Goal: Task Accomplishment & Management: Use online tool/utility

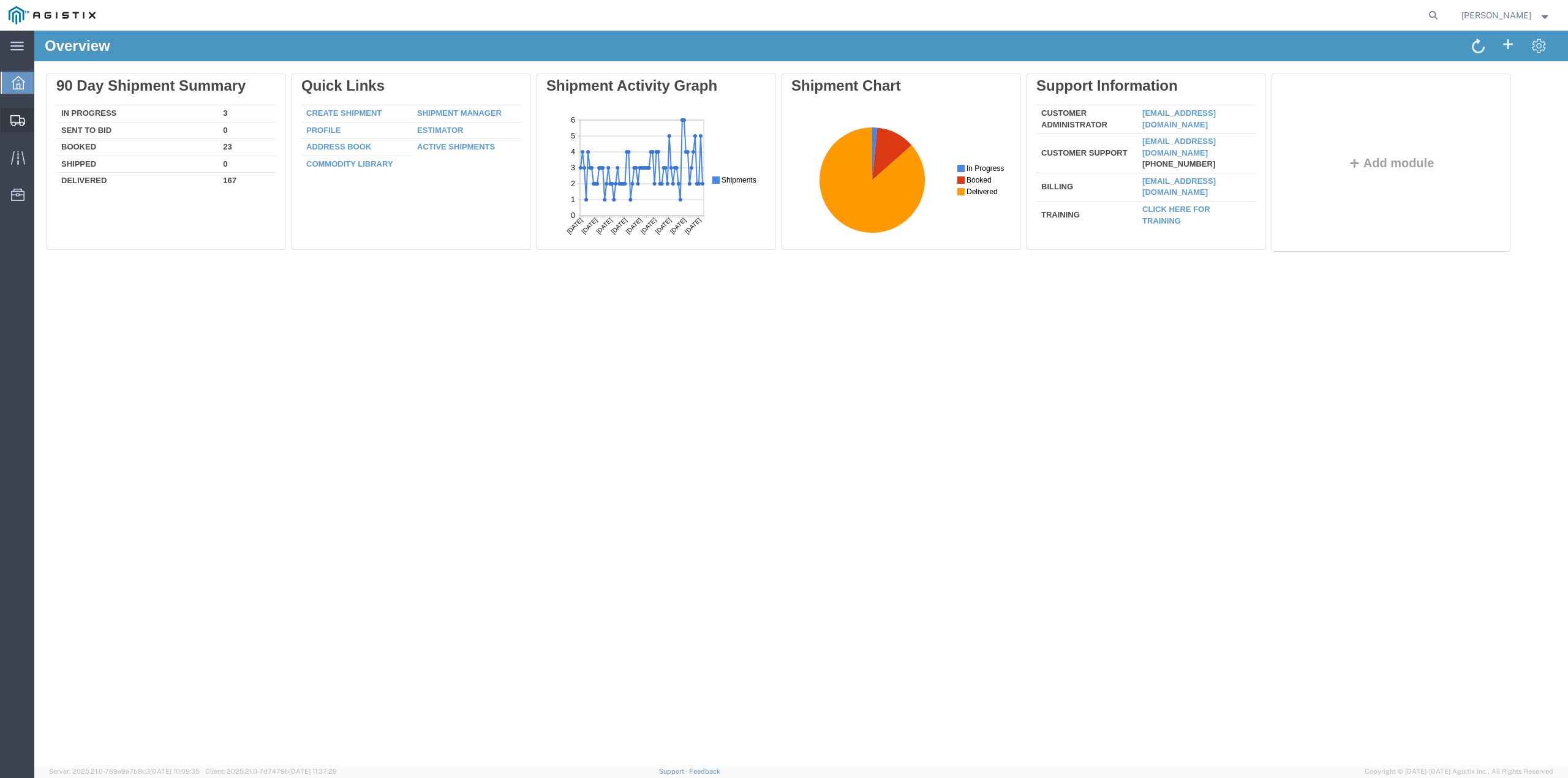
click at [0, 0] on span "Create from Template" at bounding box center [0, 0] width 0 height 0
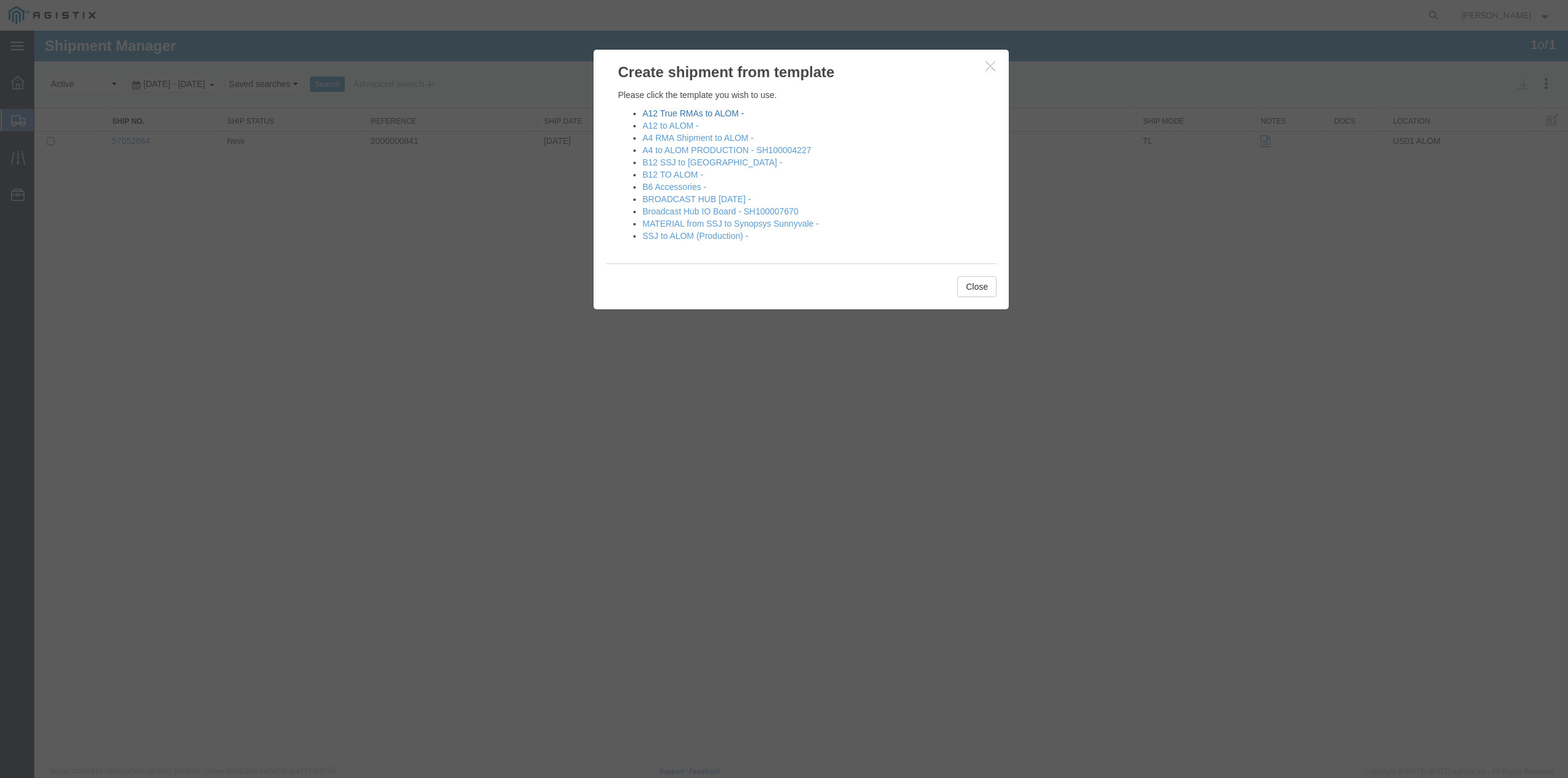
click at [678, 113] on link "A12 True RMAs to ALOM -" at bounding box center [693, 113] width 102 height 10
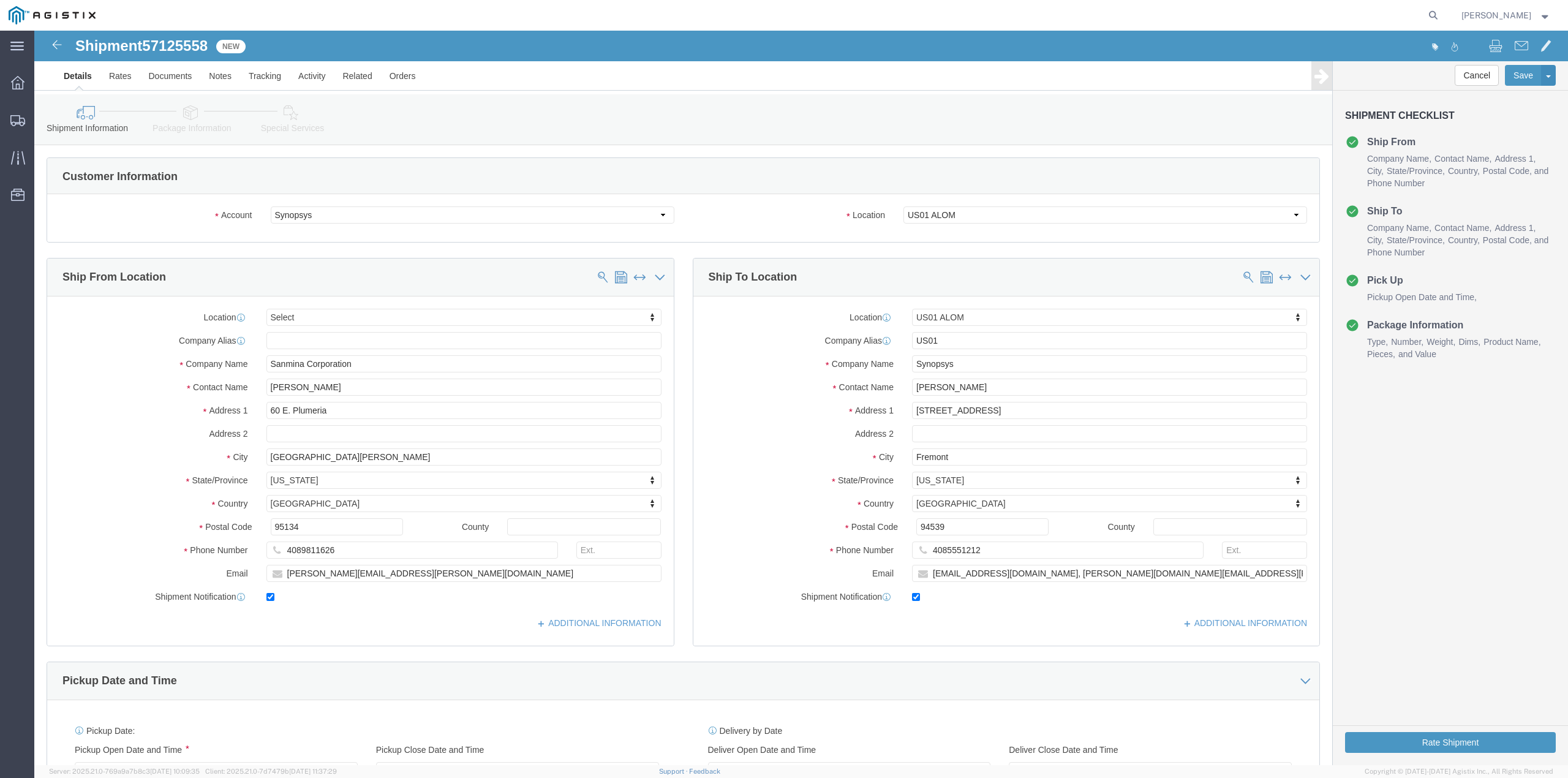
select select
select select "65511"
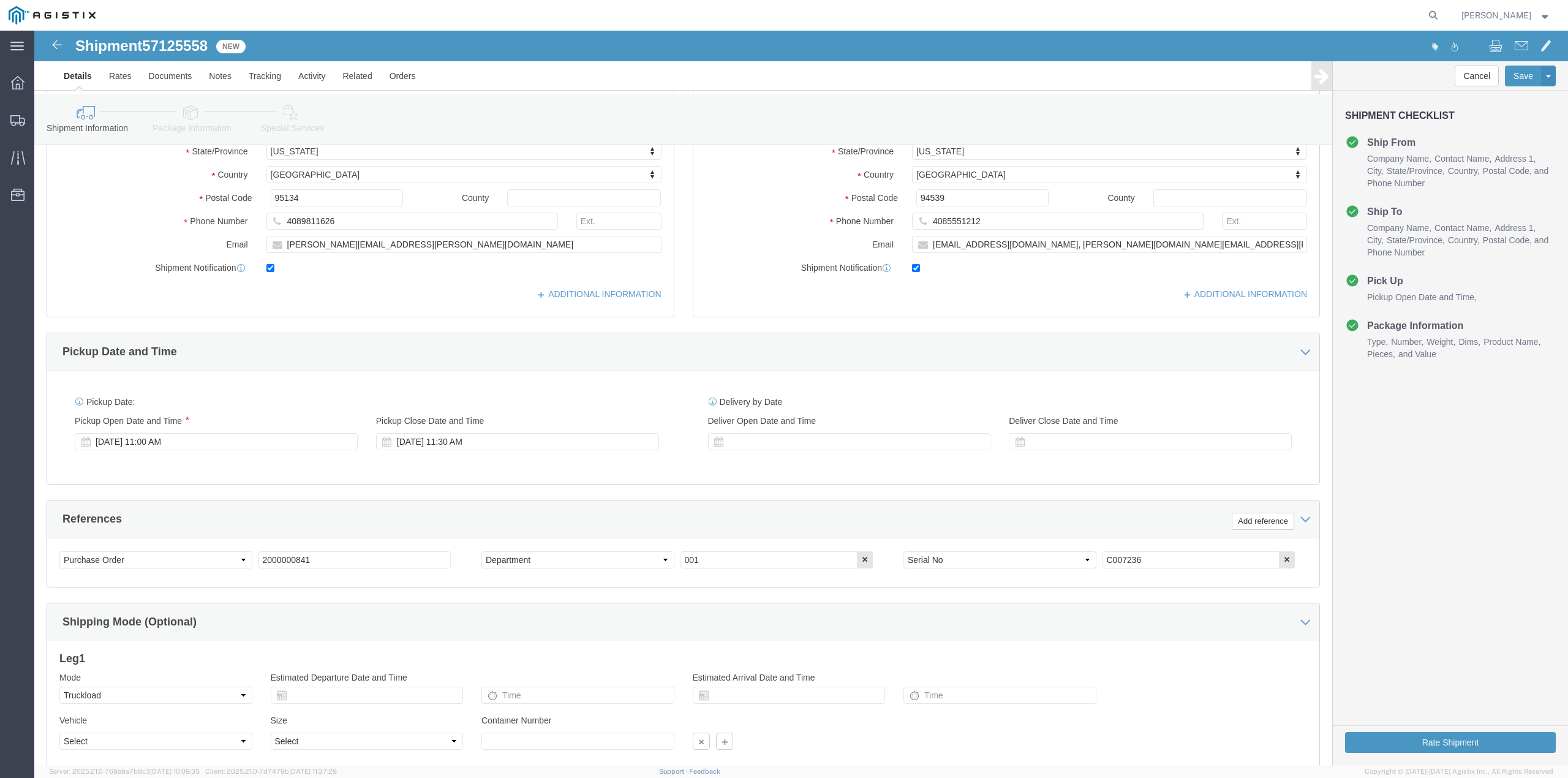
scroll to position [408, 0]
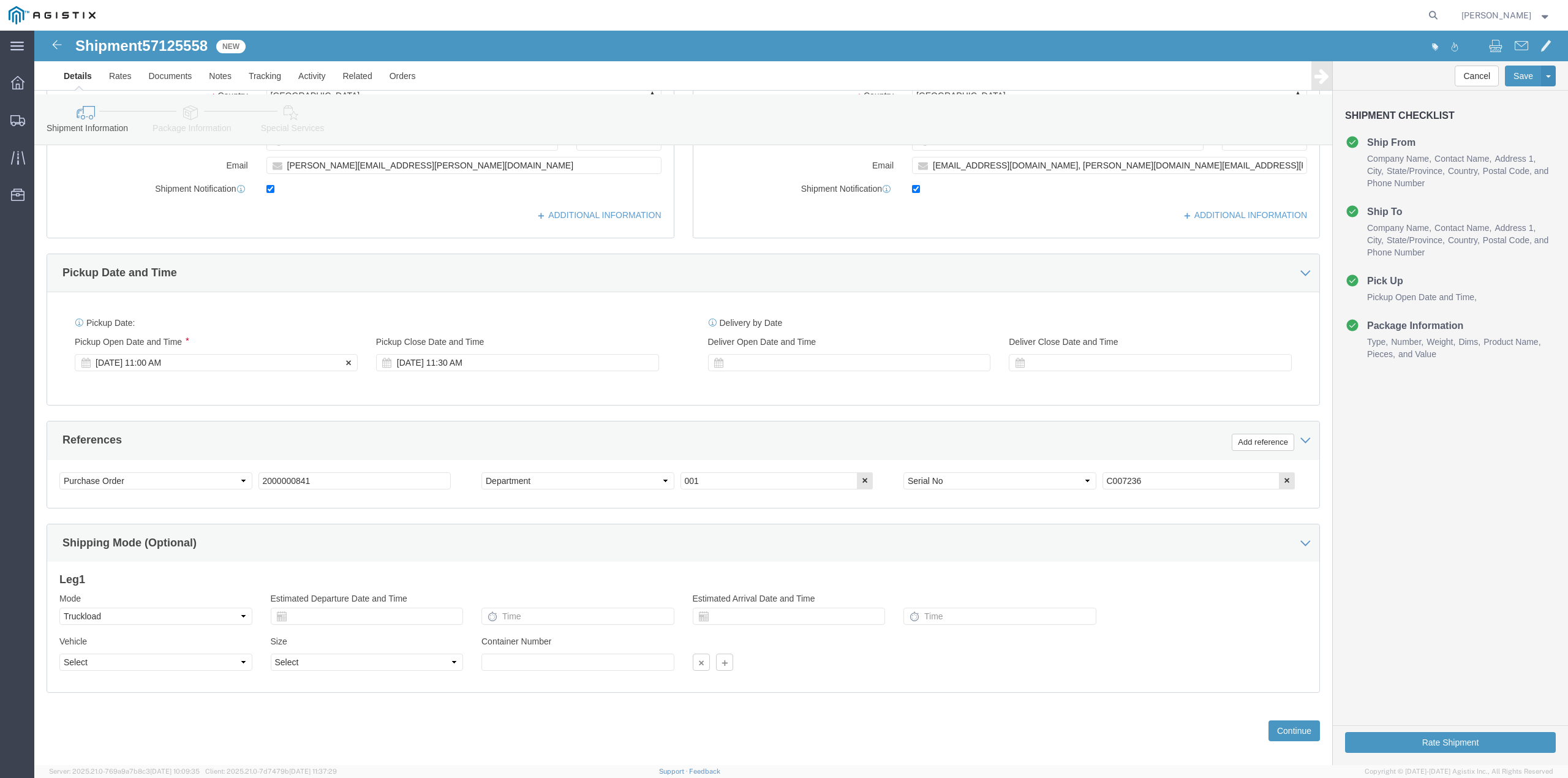
click div "[DATE] 11:00 AM"
click input "02:00 AM"
click input "02:00 pm"
type input "2:15 PM"
click button "Apply"
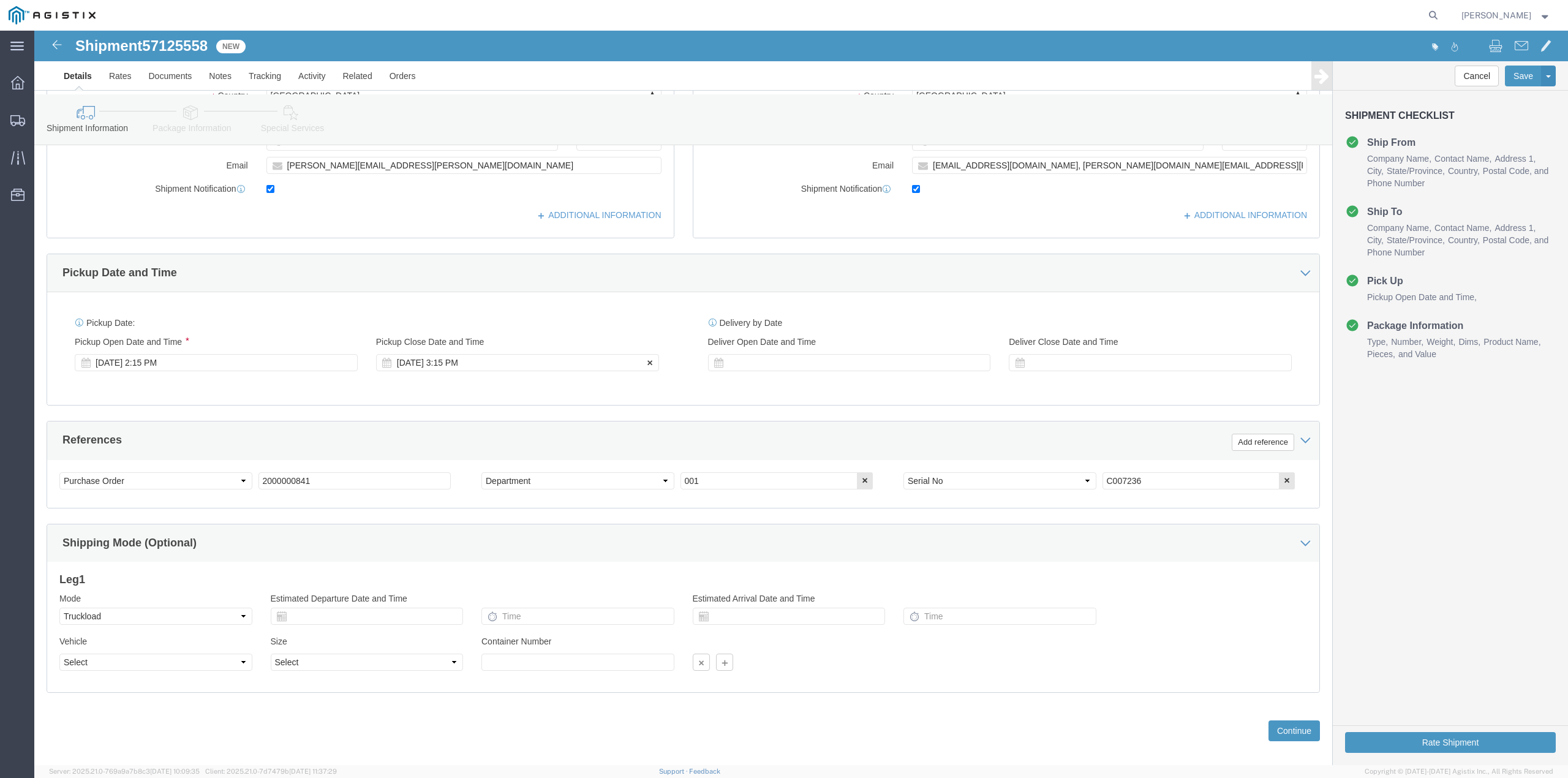
click div "[DATE] 3:15 PM"
type input "2:30 PM"
click button "Apply"
click div
type input "2:45 PM"
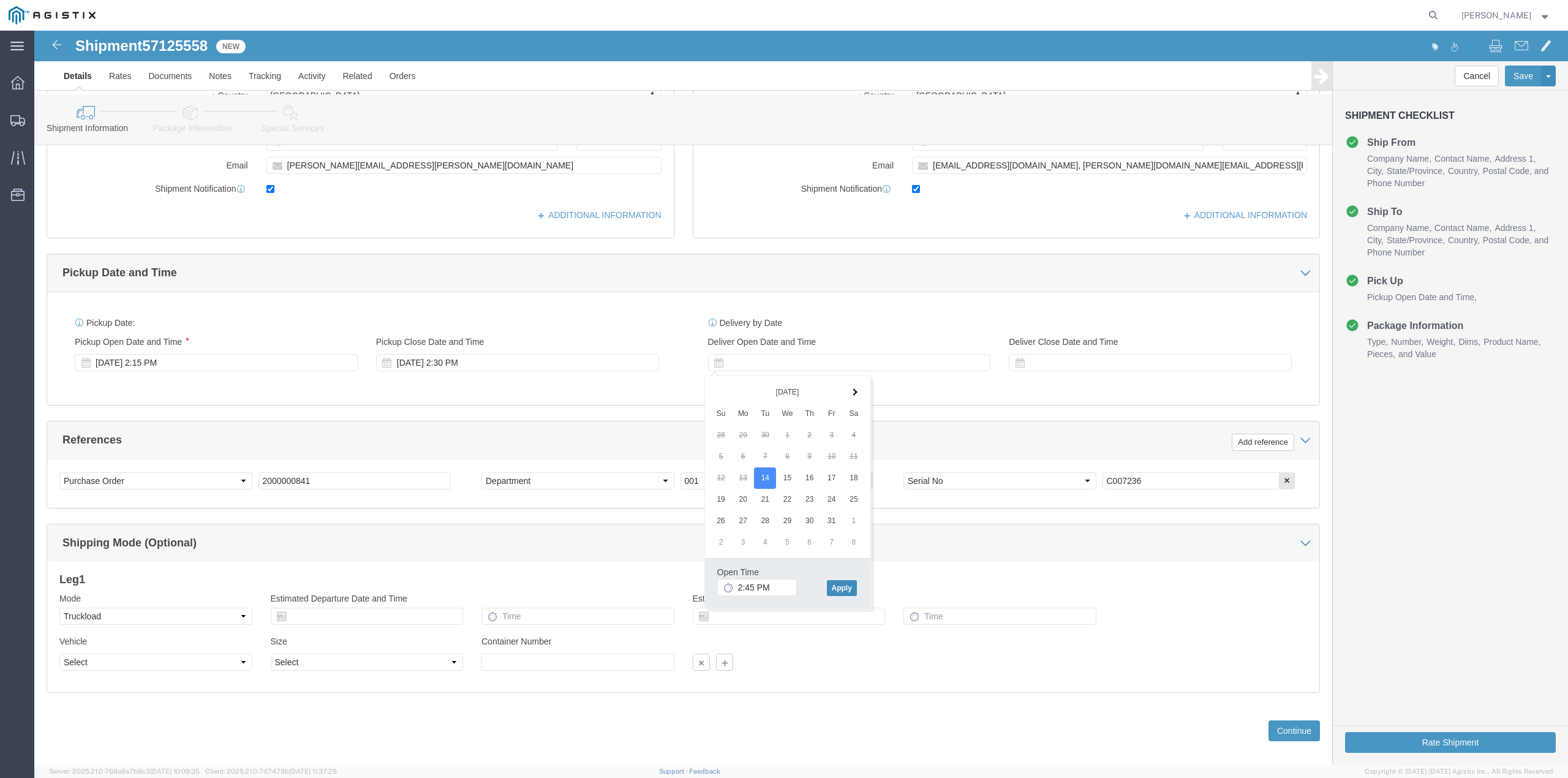
click button "Apply"
click div
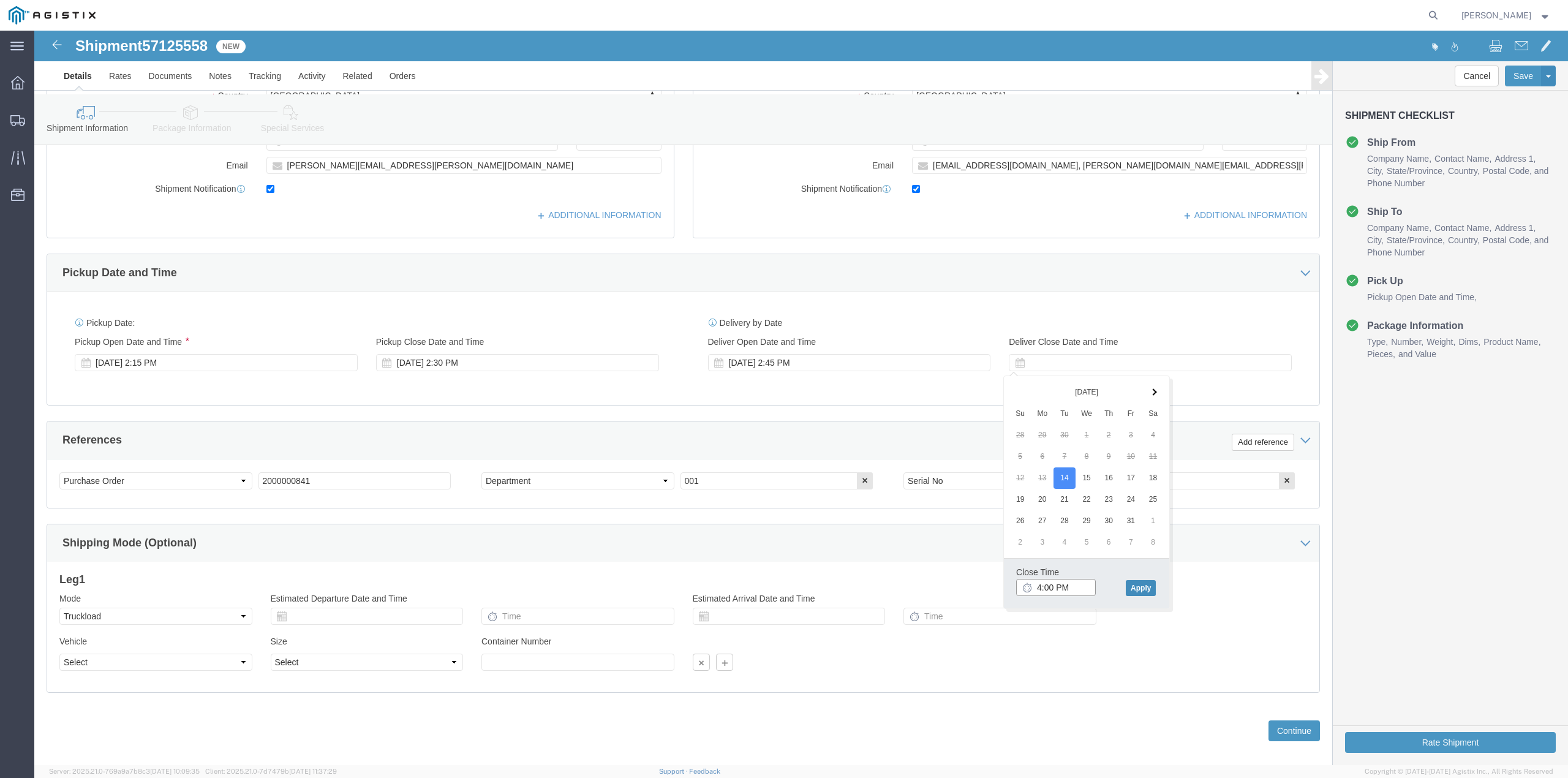
type input "4:00 PM"
click button "Apply"
click icon "button"
drag, startPoint x: 700, startPoint y: 451, endPoint x: 662, endPoint y: 455, distance: 38.2
click input "C007236"
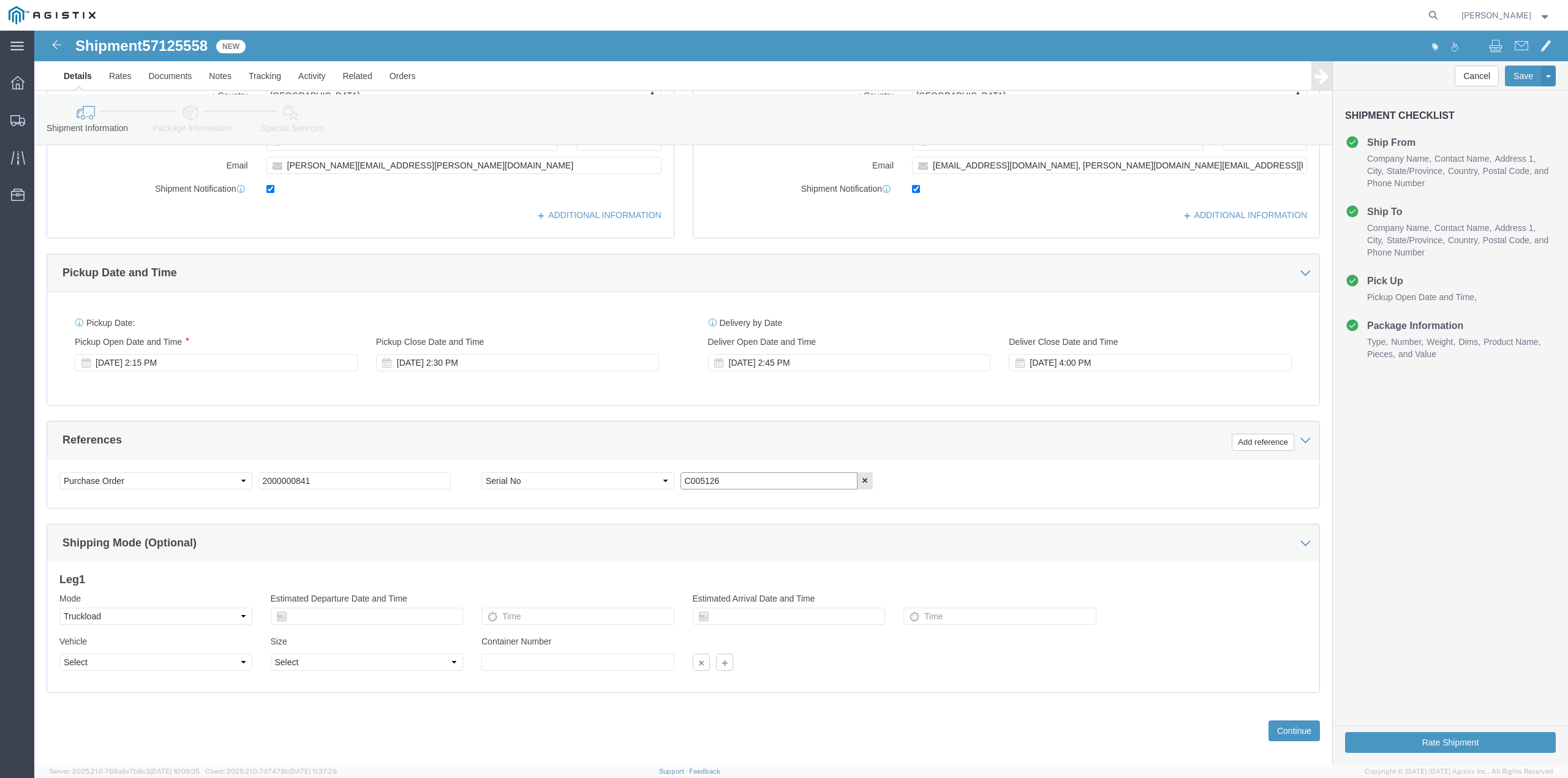
type input "C005126"
drag, startPoint x: 276, startPoint y: 453, endPoint x: 226, endPoint y: 460, distance: 50.5
click input "2000000841"
paste input "99"
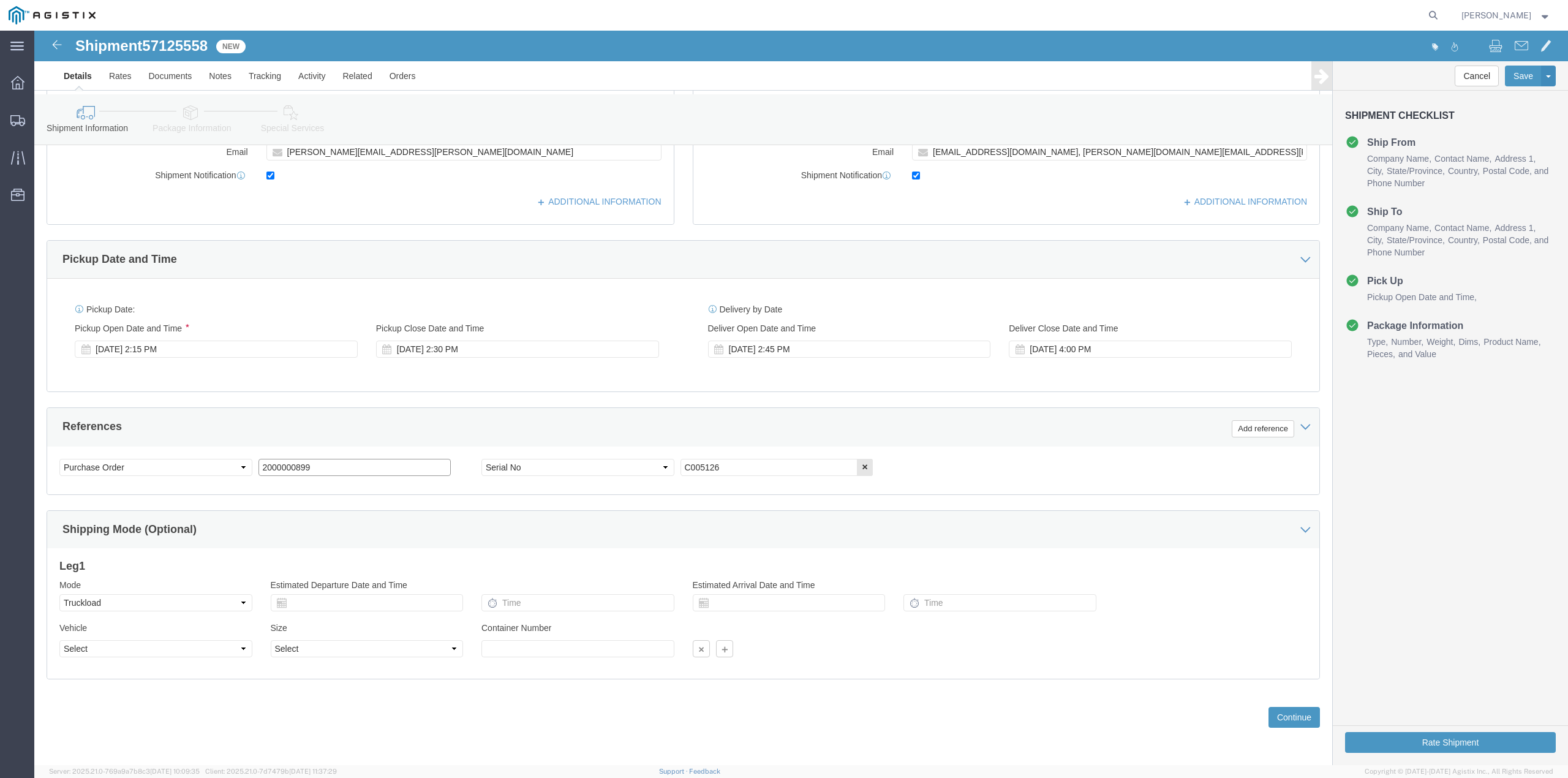
scroll to position [425, 0]
type input "2000000899"
click button "Continue"
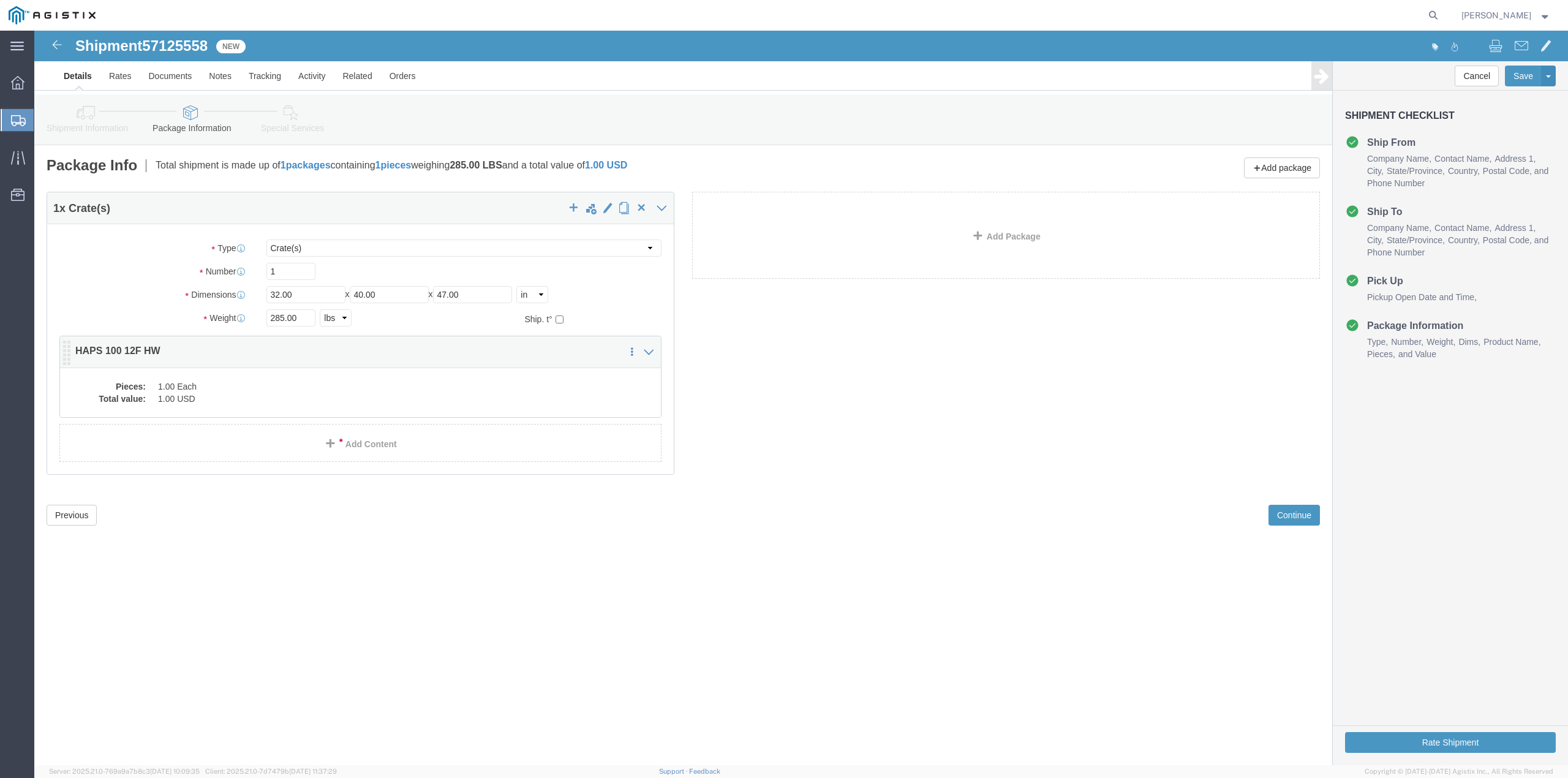
click dd "1.00 Each"
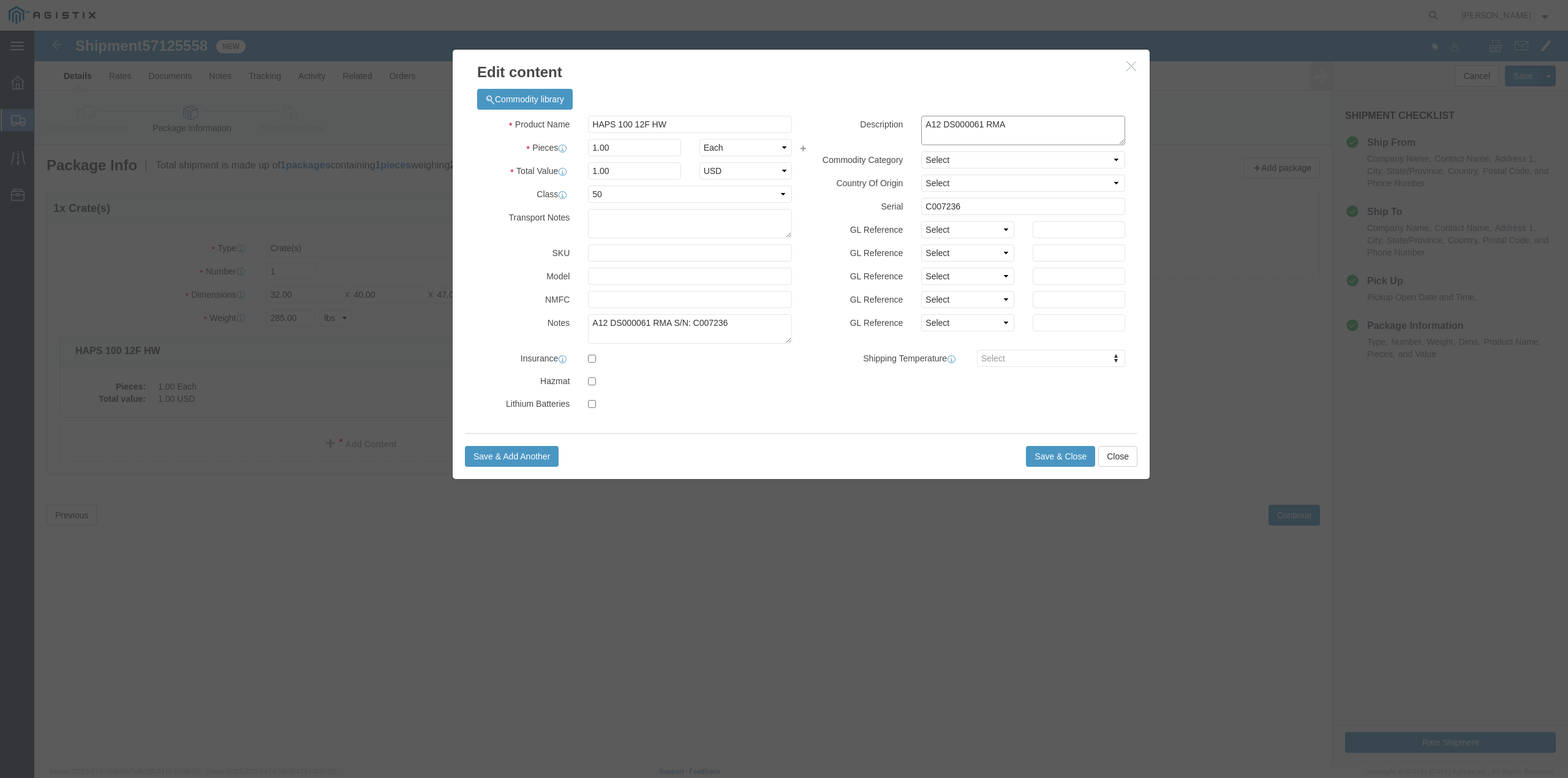
click textarea "A12 DS000061 RMA"
type textarea "A12 DS000031 RMA"
drag, startPoint x: 702, startPoint y: 294, endPoint x: 676, endPoint y: 301, distance: 26.9
click textarea "A12 DS000061 RMA S/N: C007236"
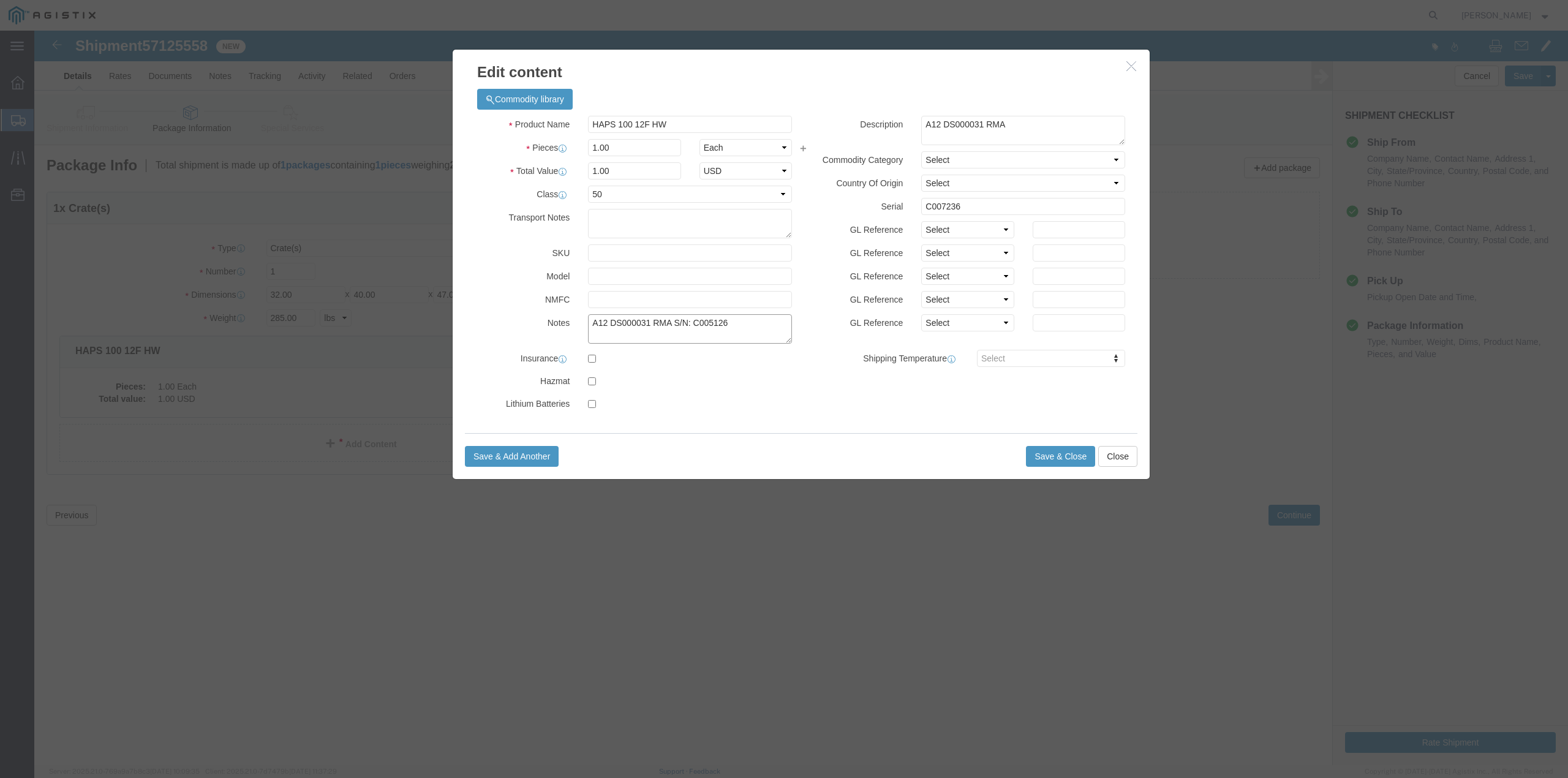
type textarea "A12 DS000031 RMA S/N: C005126"
drag, startPoint x: 941, startPoint y: 178, endPoint x: 907, endPoint y: 178, distance: 34.0
click input "C007236"
type input "C005126"
click button "Save & Close"
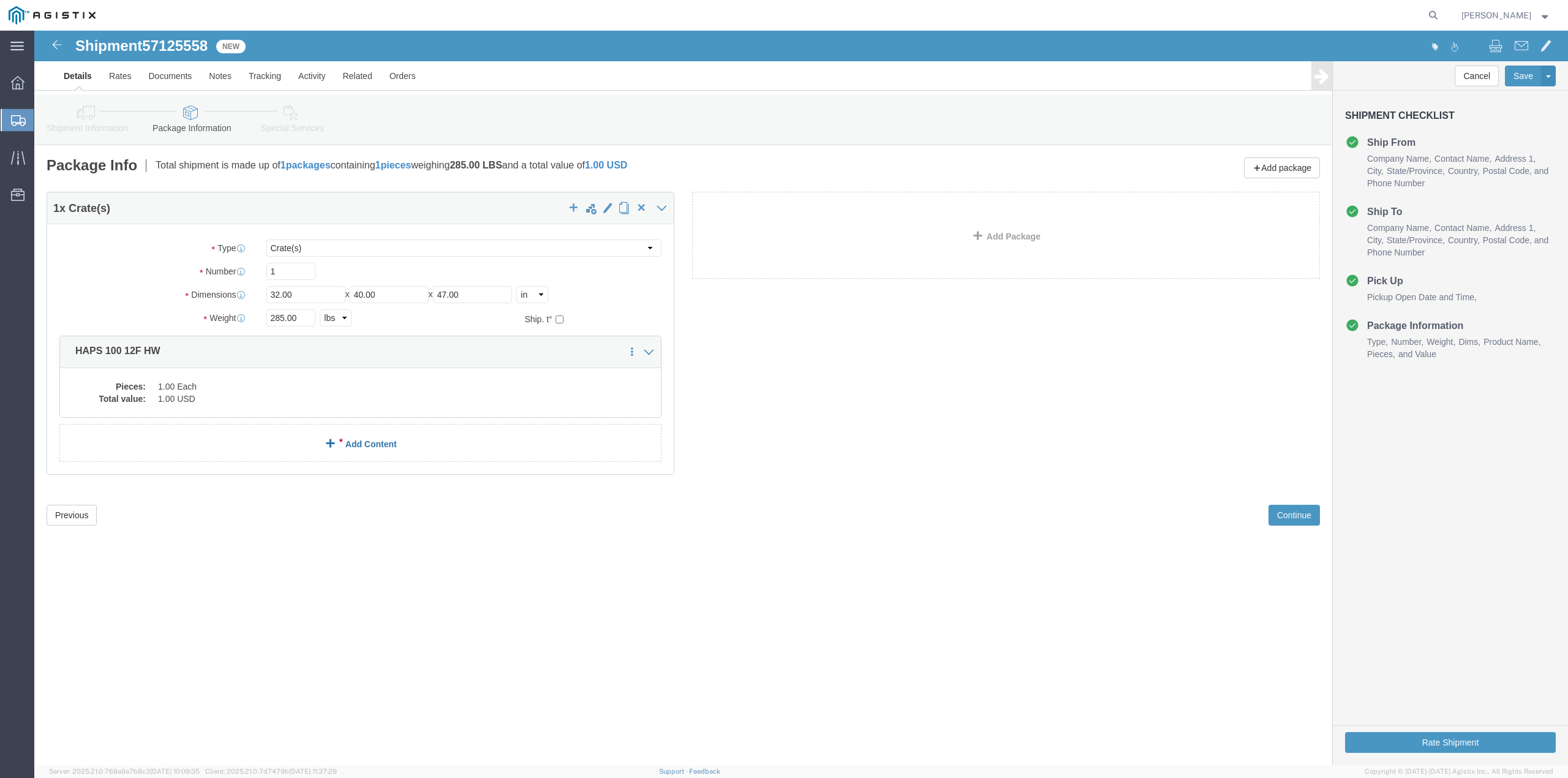
click link "Add Content"
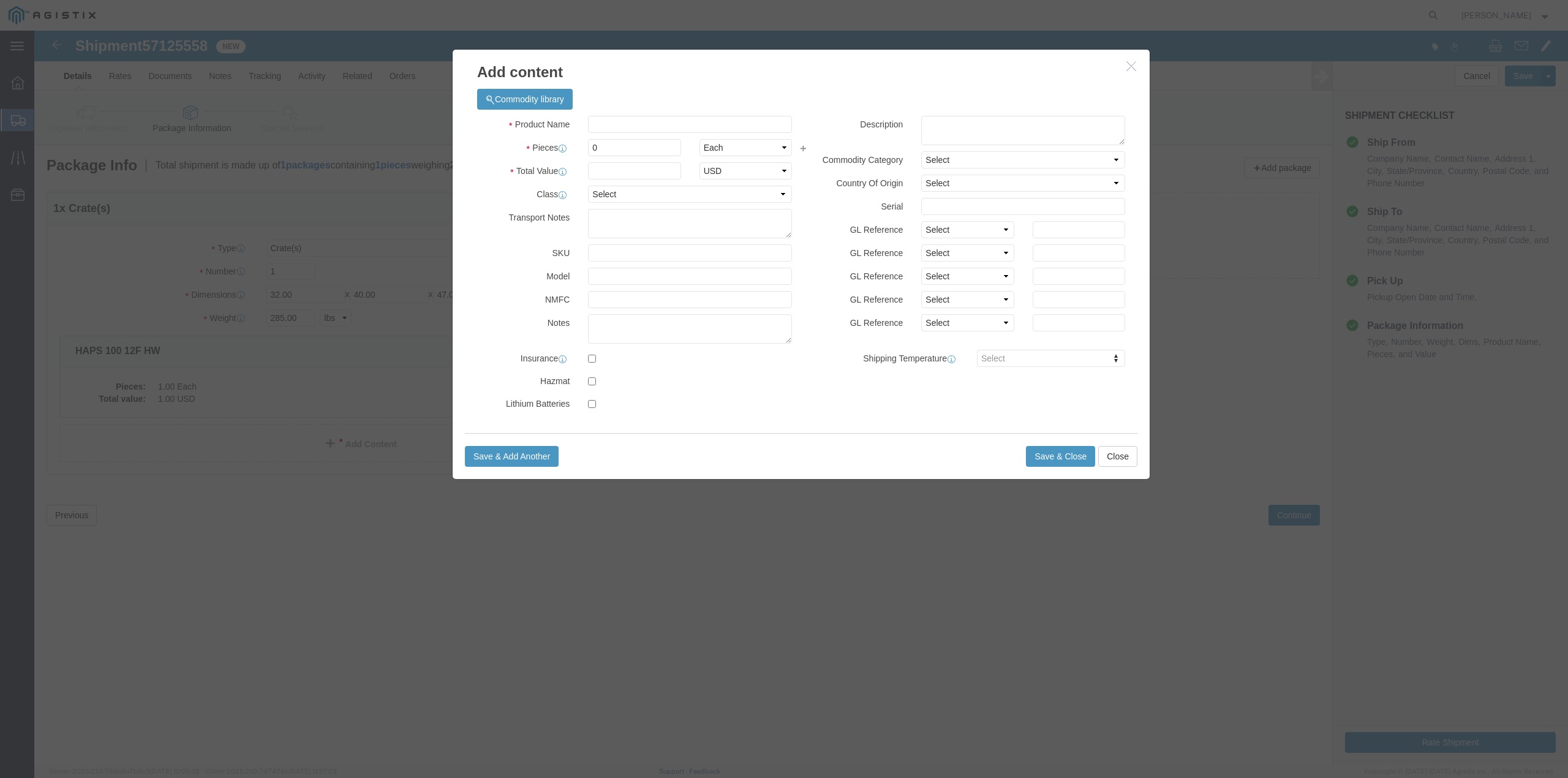
click icon "button"
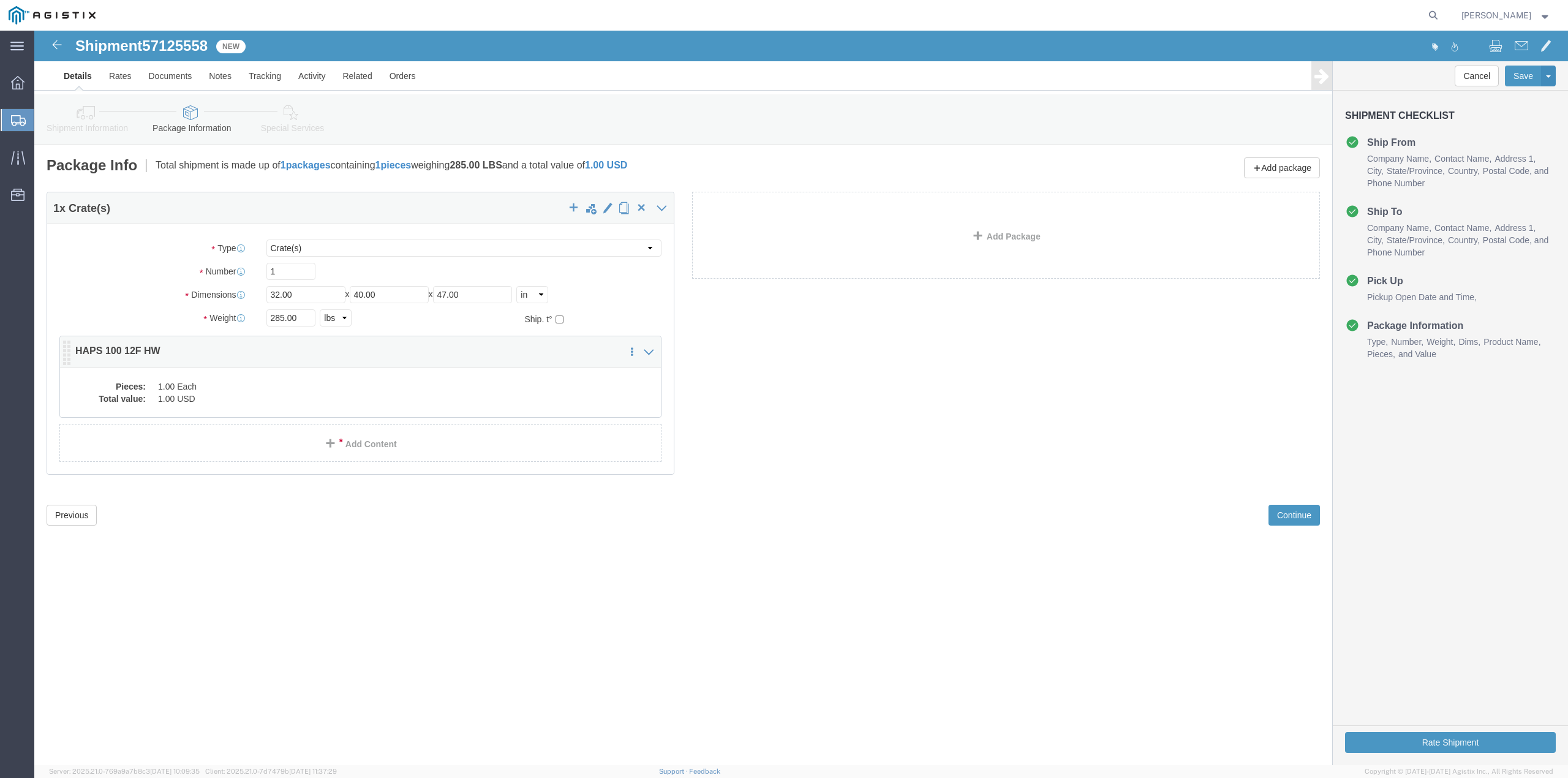
click dd "1.00 Each"
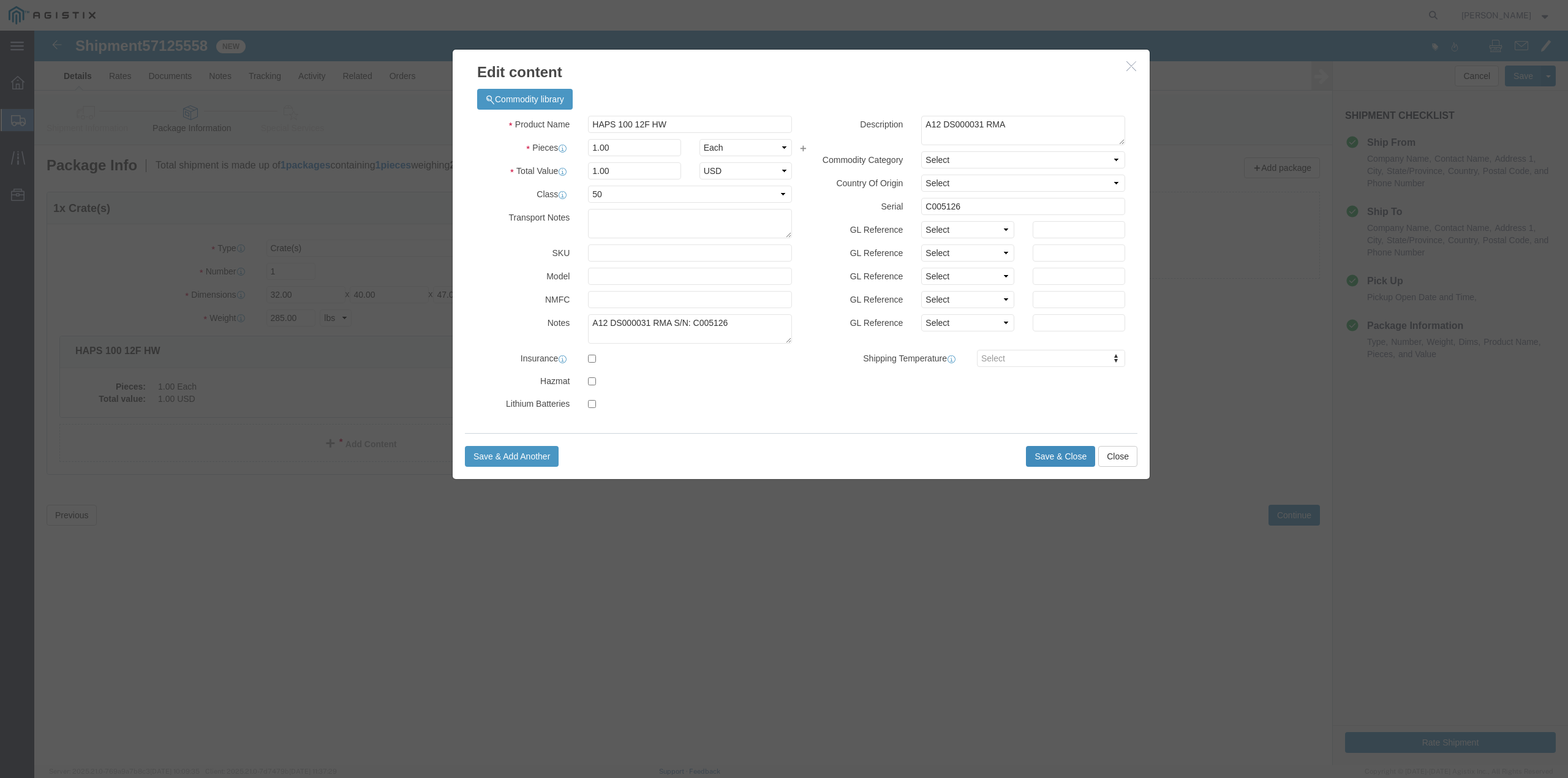
click button "Save & Close"
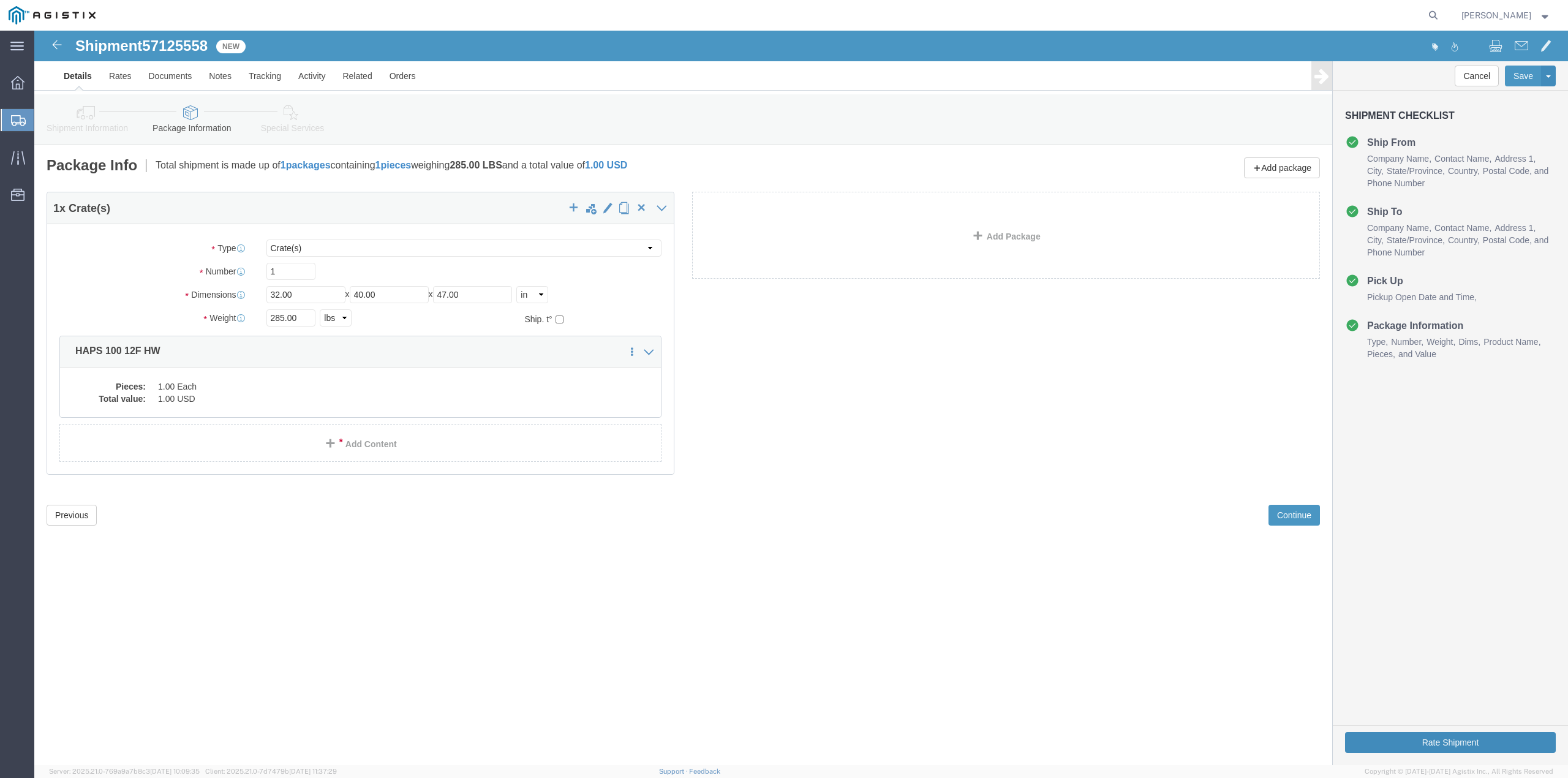
click button "Rate Shipment"
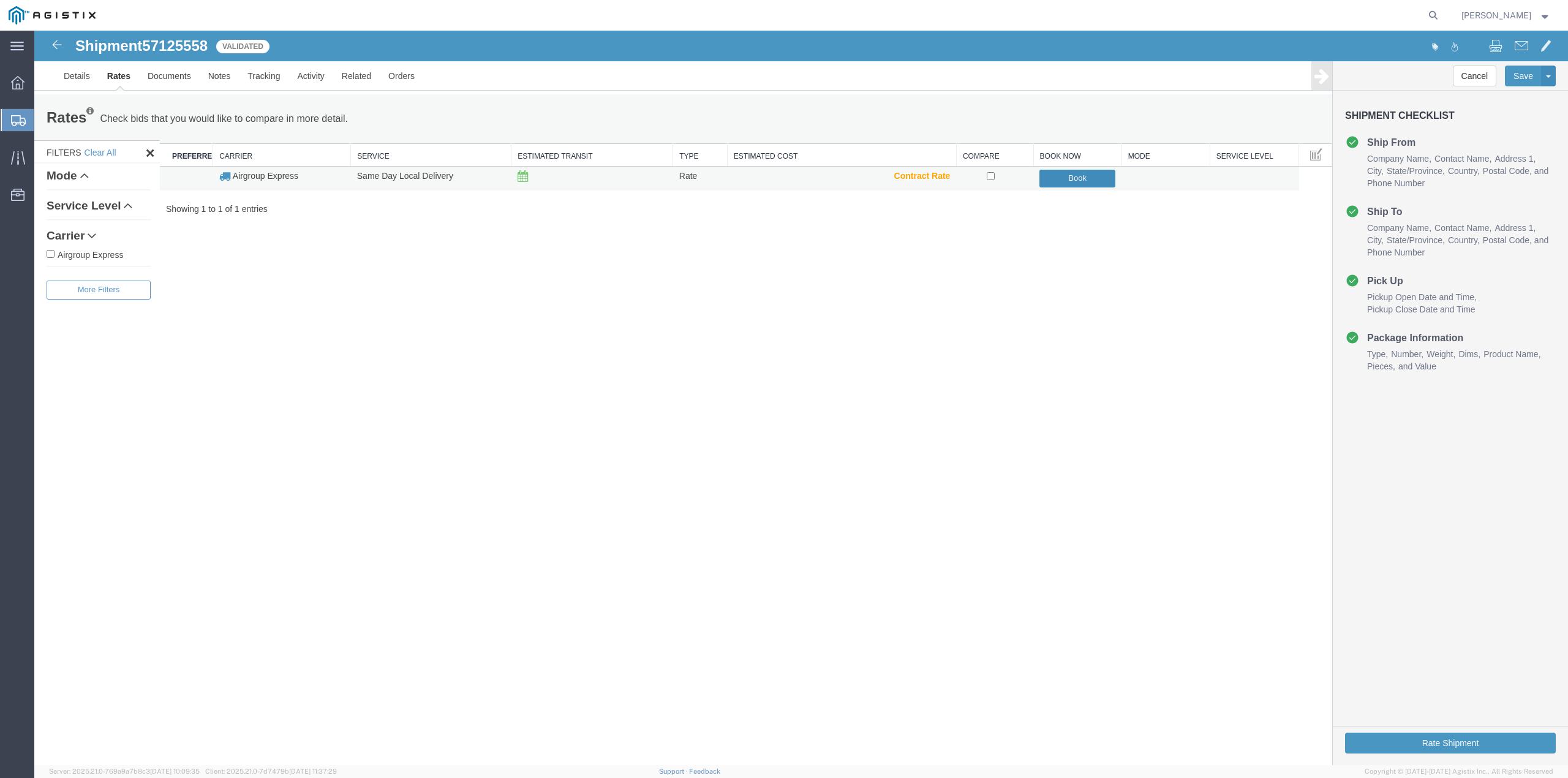
click at [1062, 177] on button "Book" at bounding box center [1077, 178] width 76 height 18
